Goal: Answer question/provide support: Share knowledge or assist other users

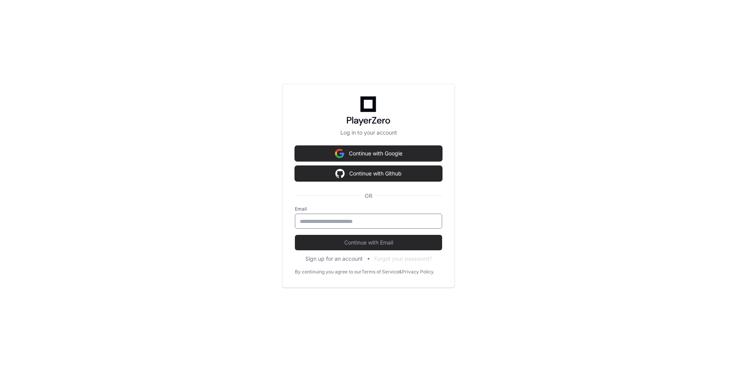
click at [321, 218] on input "email" at bounding box center [368, 221] width 137 height 8
type input "**********"
click at [295, 235] on button "Continue with Email" at bounding box center [368, 242] width 147 height 15
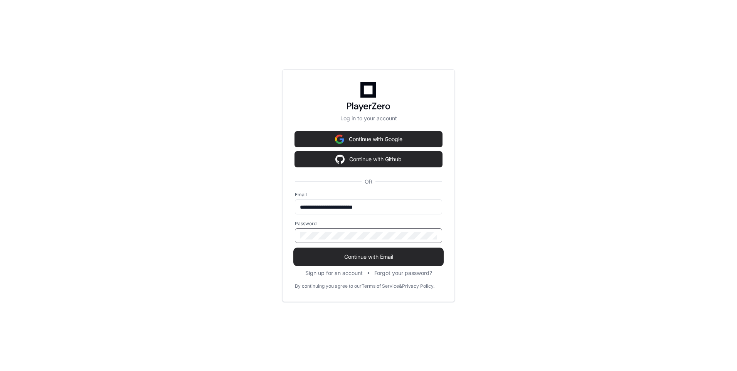
click at [349, 253] on span "Continue with Email" at bounding box center [368, 257] width 147 height 8
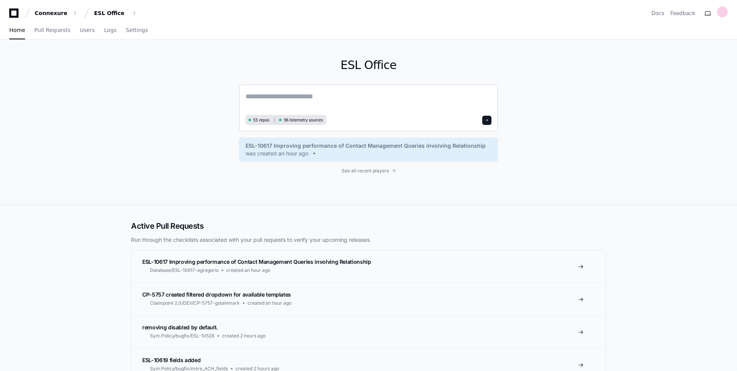
click at [315, 96] on textarea at bounding box center [369, 102] width 246 height 22
type textarea "**********"
click at [80, 29] on span "Users" at bounding box center [87, 30] width 15 height 5
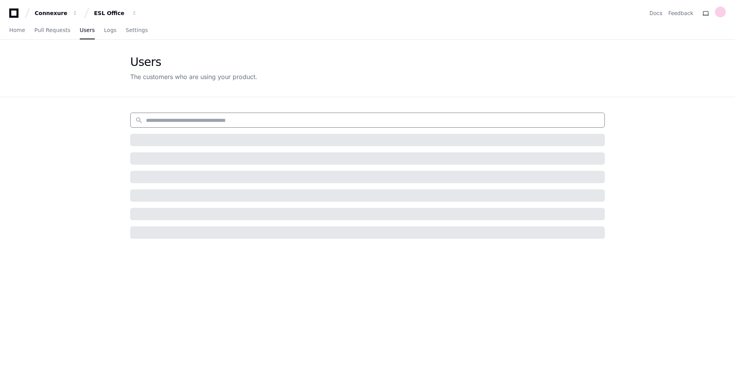
click at [213, 116] on input at bounding box center [373, 120] width 454 height 8
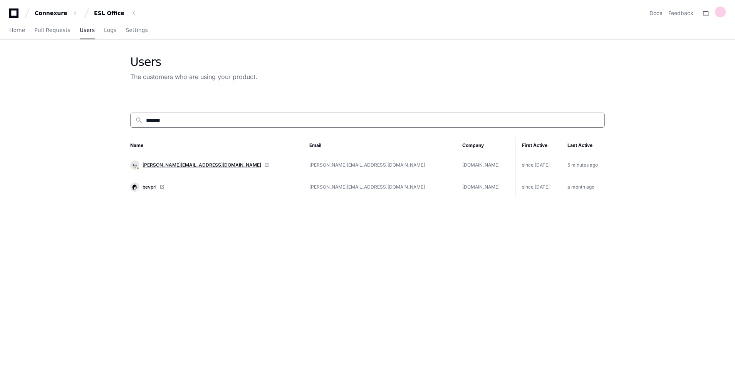
type input "*******"
click at [168, 165] on span "[PERSON_NAME][EMAIL_ADDRESS][DOMAIN_NAME]" at bounding box center [202, 165] width 119 height 6
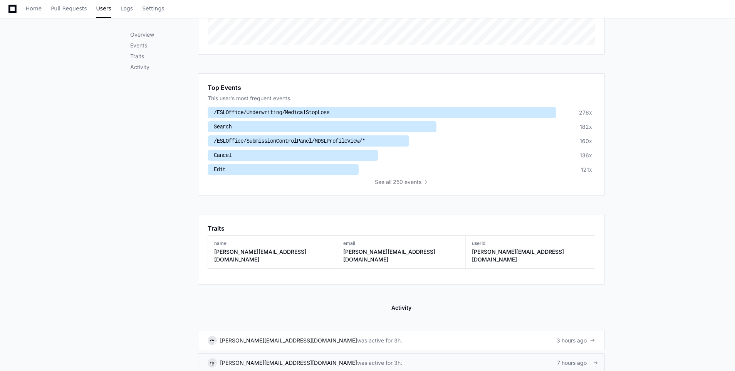
scroll to position [424, 0]
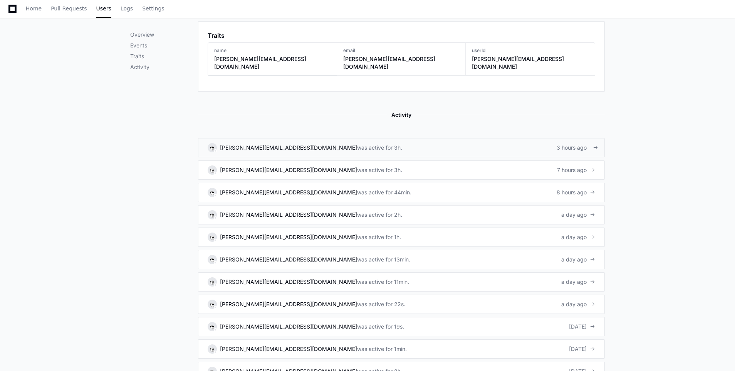
click at [357, 144] on div "was active for 3h." at bounding box center [379, 148] width 45 height 8
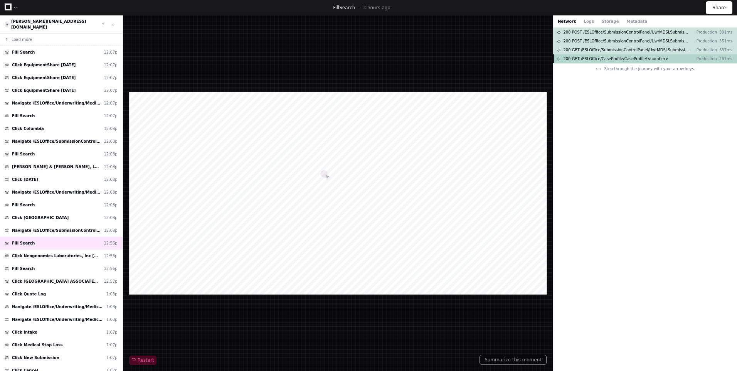
click at [595, 60] on span "200 GET /ESLOffice/CaseProfile/CaseProfile/<number>" at bounding box center [615, 59] width 105 height 6
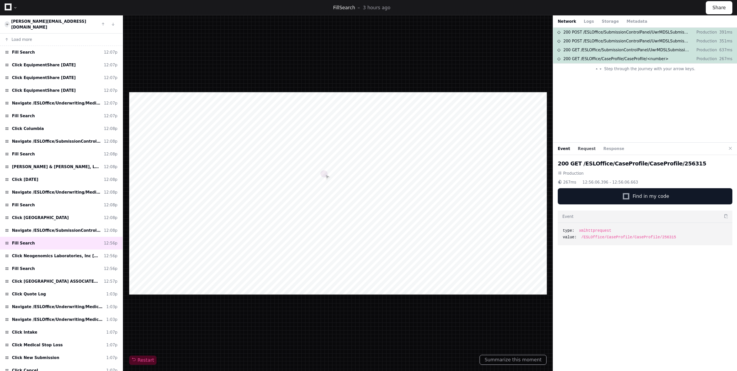
click at [581, 148] on button "Request" at bounding box center [587, 149] width 18 height 6
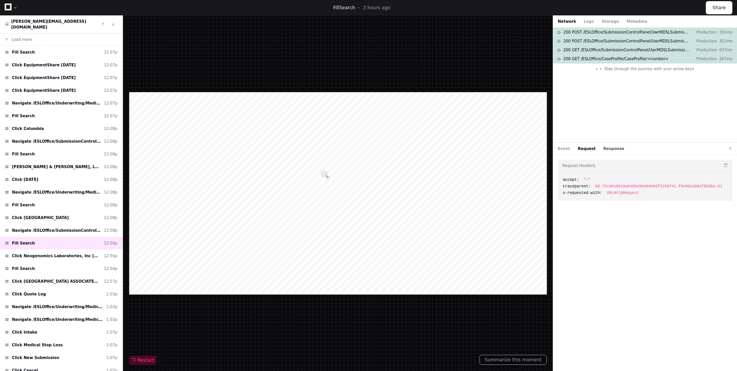
click at [607, 148] on button "Response" at bounding box center [613, 149] width 21 height 6
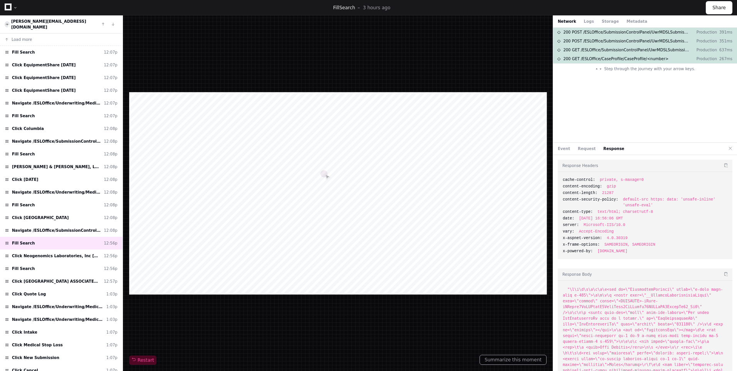
scroll to position [39, 0]
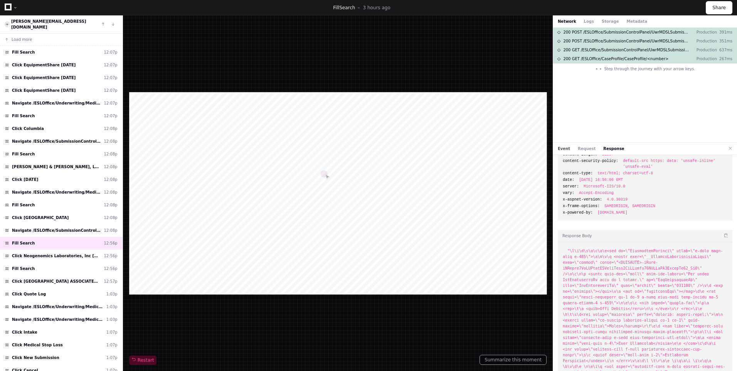
click at [564, 149] on button "Event" at bounding box center [564, 149] width 12 height 6
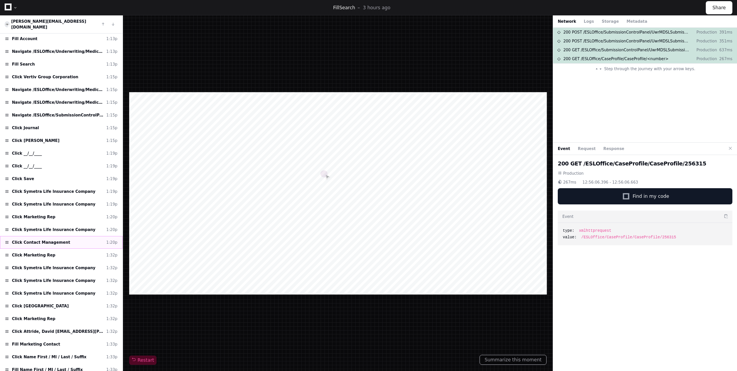
scroll to position [458, 0]
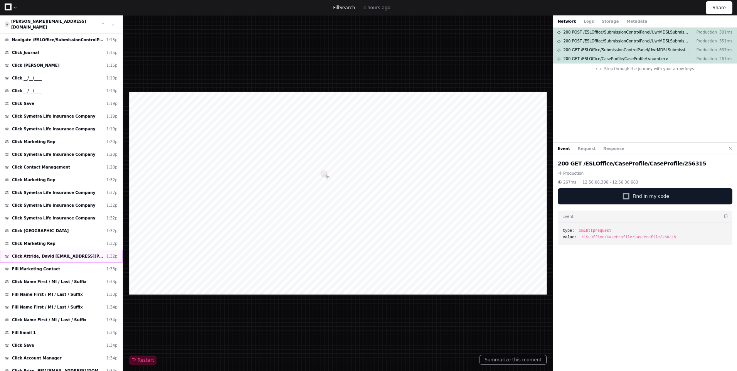
click at [81, 253] on span "Click Attride, David david.attride@symetra.com" at bounding box center [57, 256] width 91 height 6
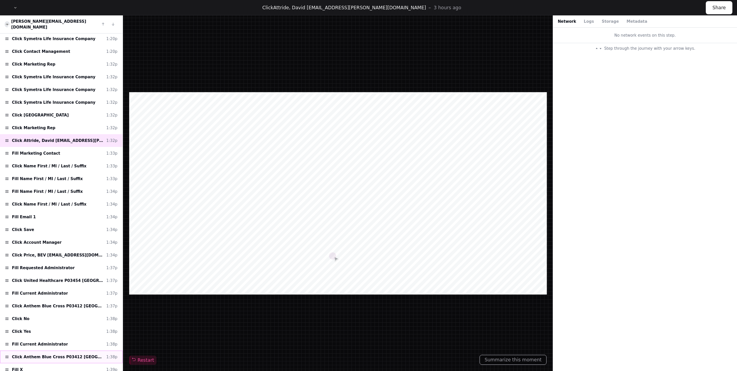
scroll to position [648, 0]
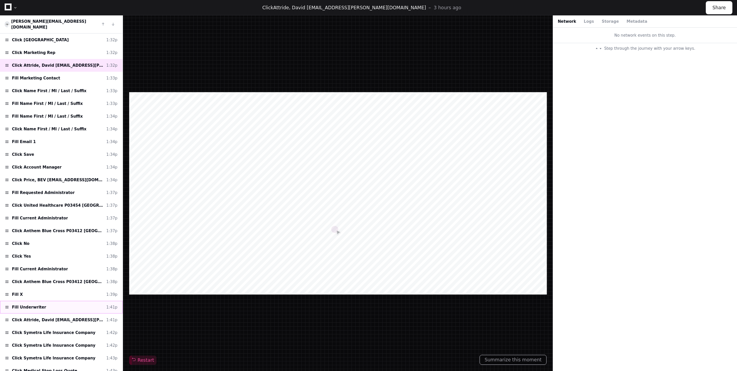
click at [60, 301] on div "Fill Underwriter 1:41p" at bounding box center [61, 307] width 123 height 13
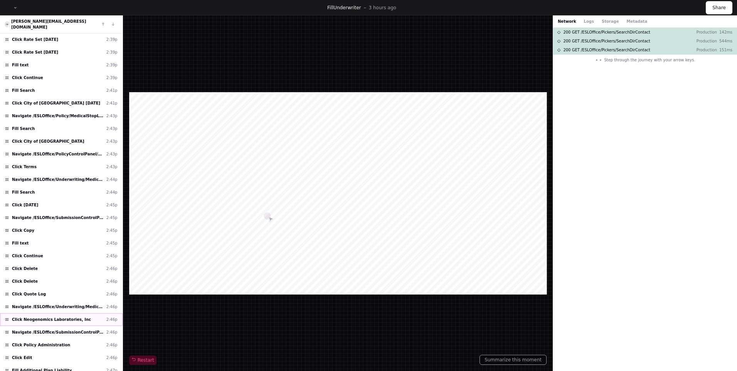
scroll to position [1793, 0]
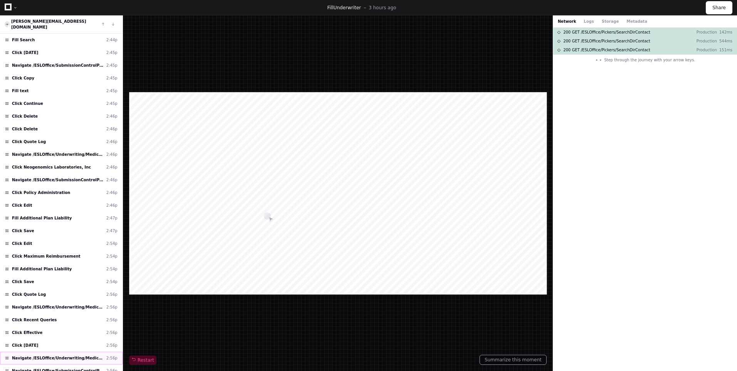
click at [73, 355] on span "Navigate /ESLOffice/Underwriting/MedicalStopLoss" at bounding box center [57, 358] width 91 height 6
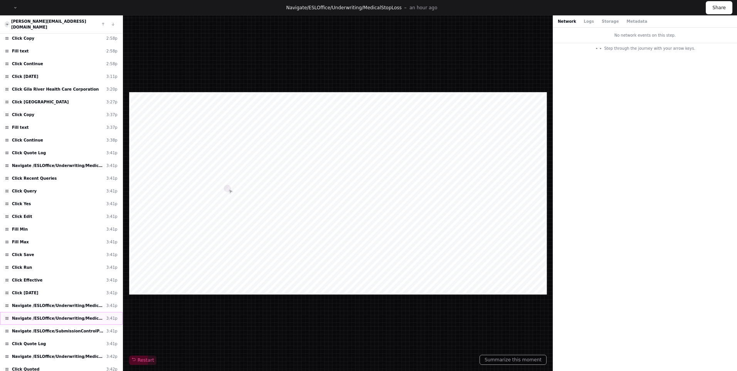
scroll to position [2175, 0]
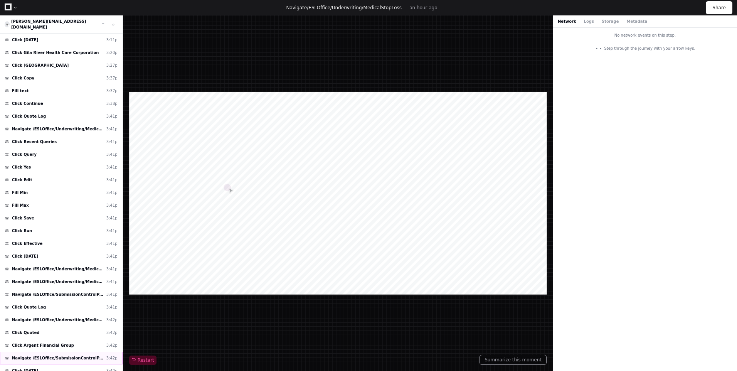
click at [59, 352] on div "Navigate /ESLOffice/SubmissionControlPanel/MDSLProfileView/* 3:42p" at bounding box center [61, 358] width 123 height 13
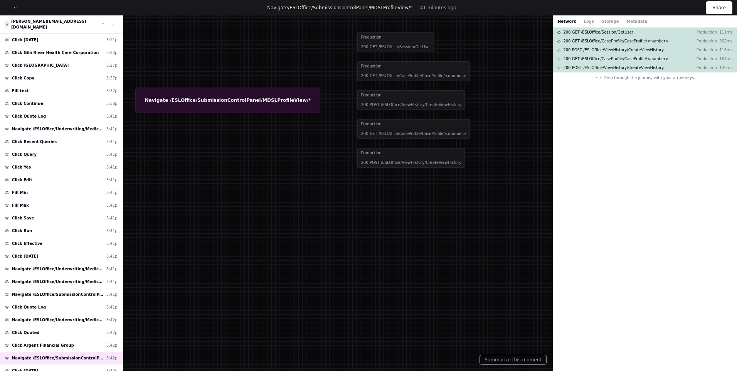
scroll to position [2366, 0]
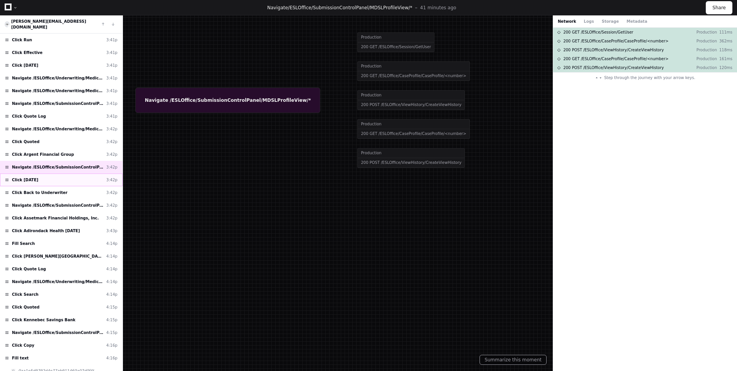
click at [34, 180] on div "Click 11/01/2025 3:42p" at bounding box center [61, 179] width 123 height 13
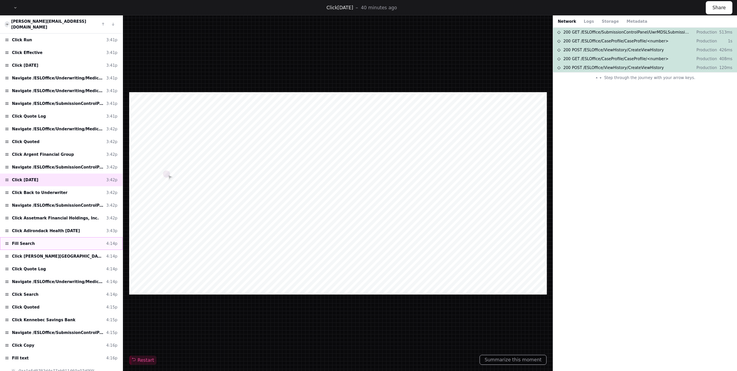
scroll to position [2378, 0]
